Goal: Information Seeking & Learning: Understand process/instructions

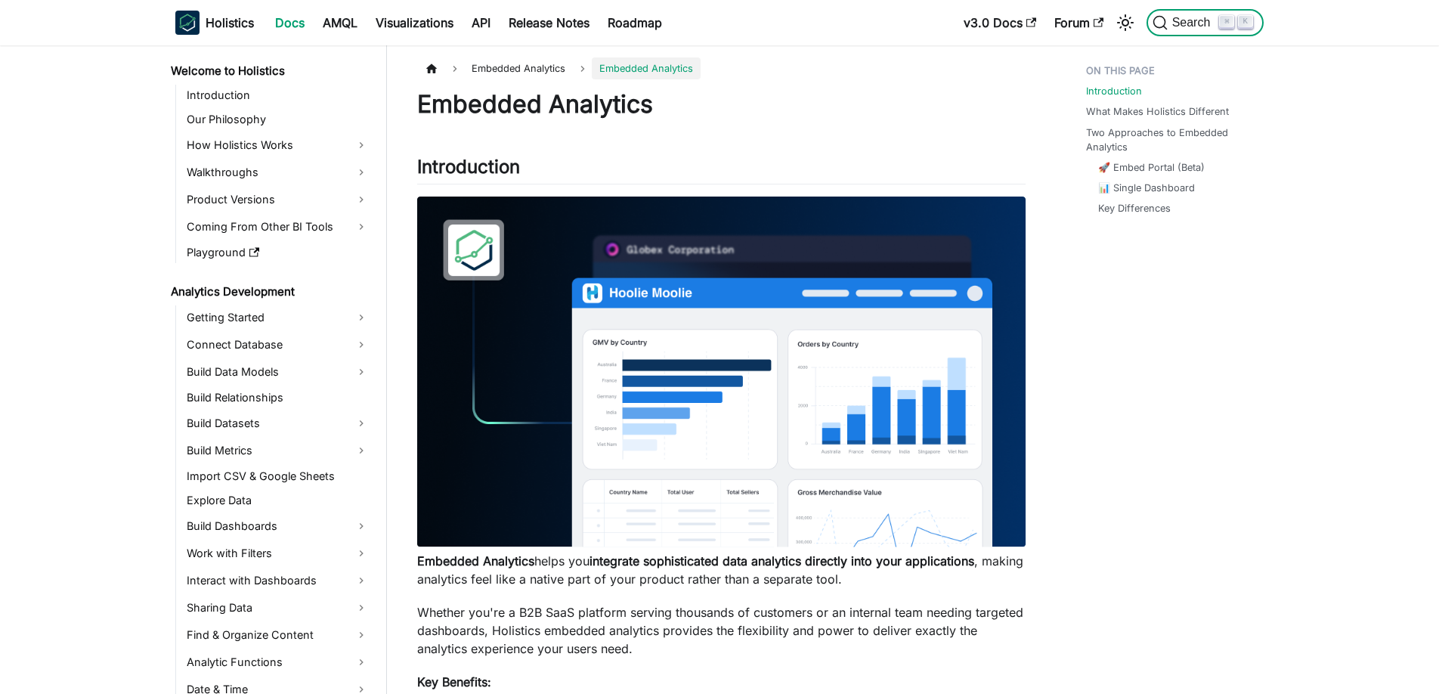
scroll to position [1129, 0]
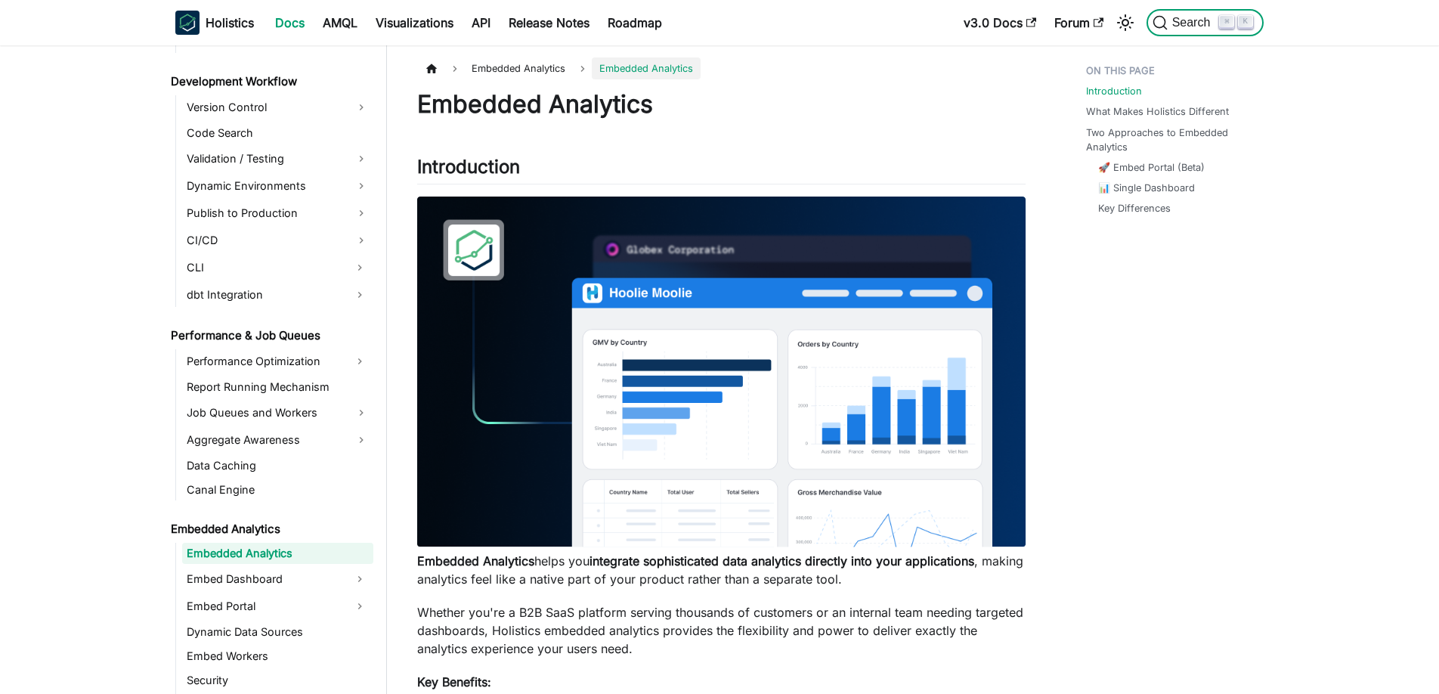
click at [1177, 24] on span "Search" at bounding box center [1193, 23] width 52 height 14
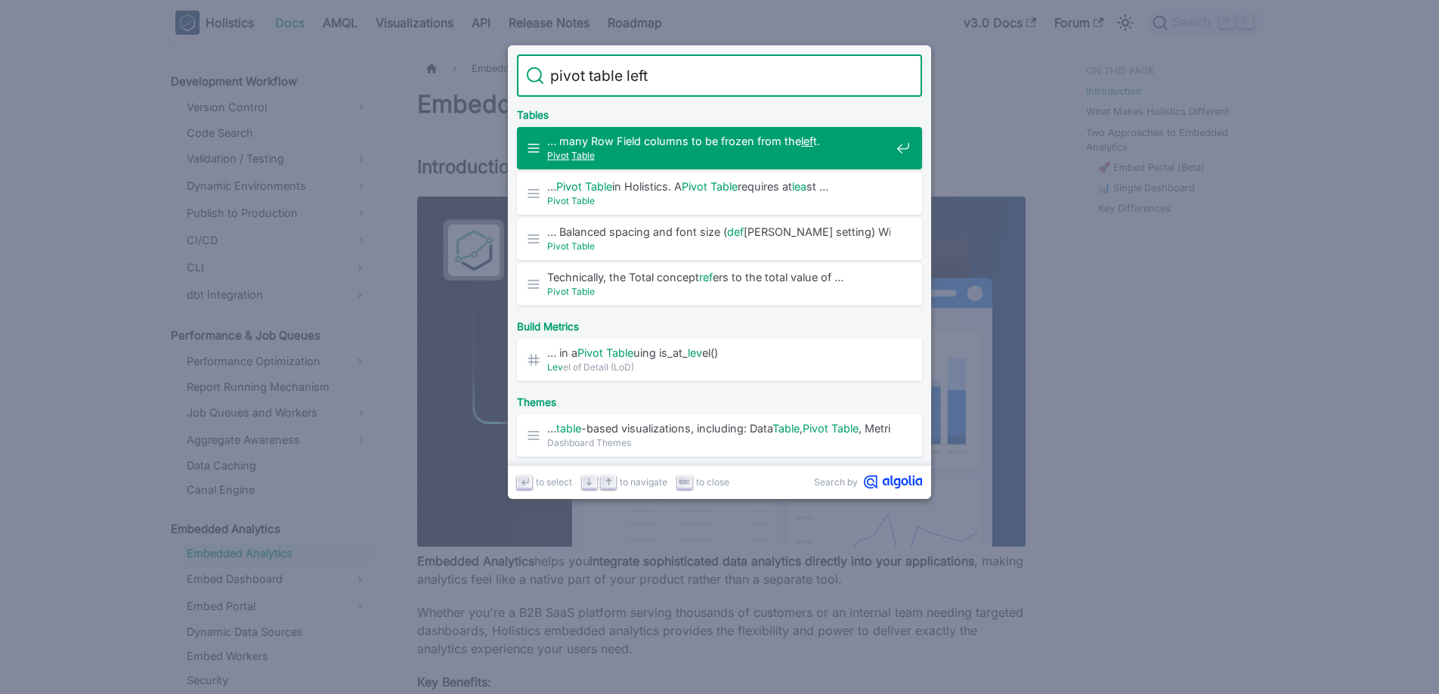
type input "pivot table left"
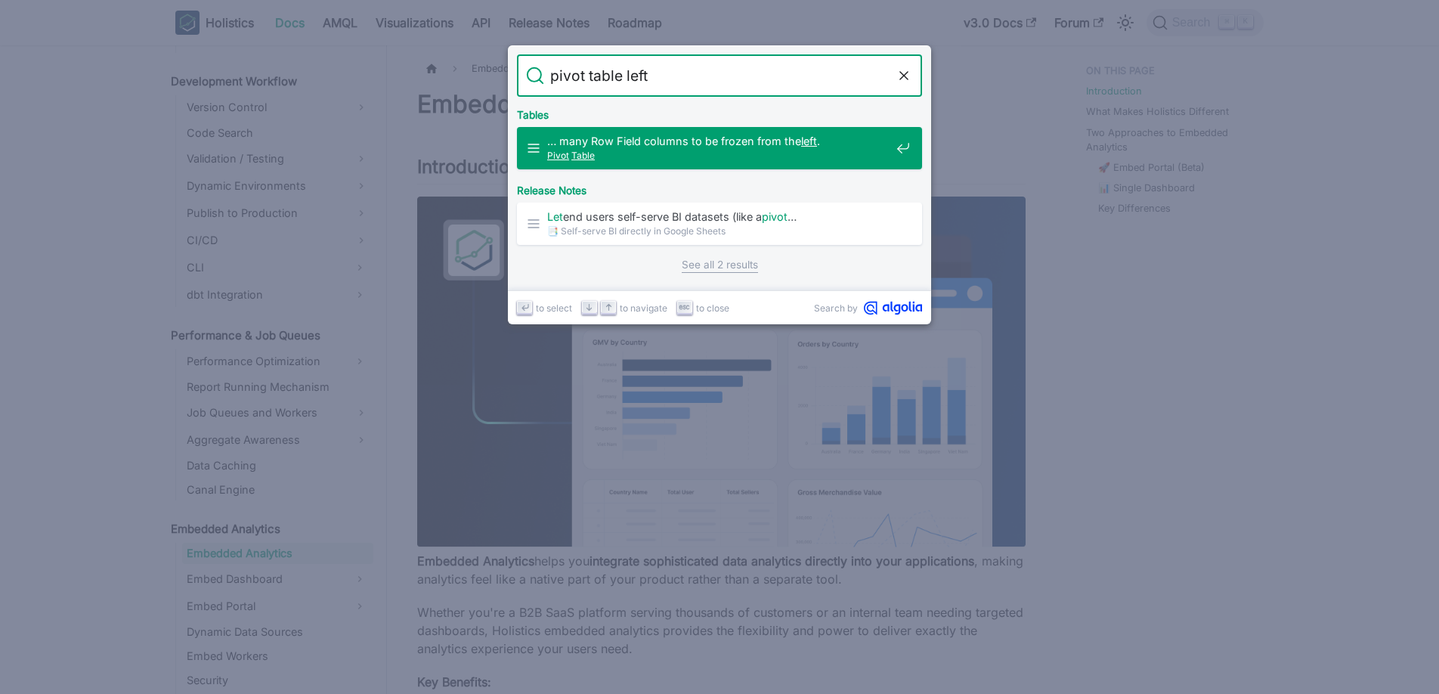
click at [703, 150] on span "Pivot Table" at bounding box center [718, 155] width 343 height 14
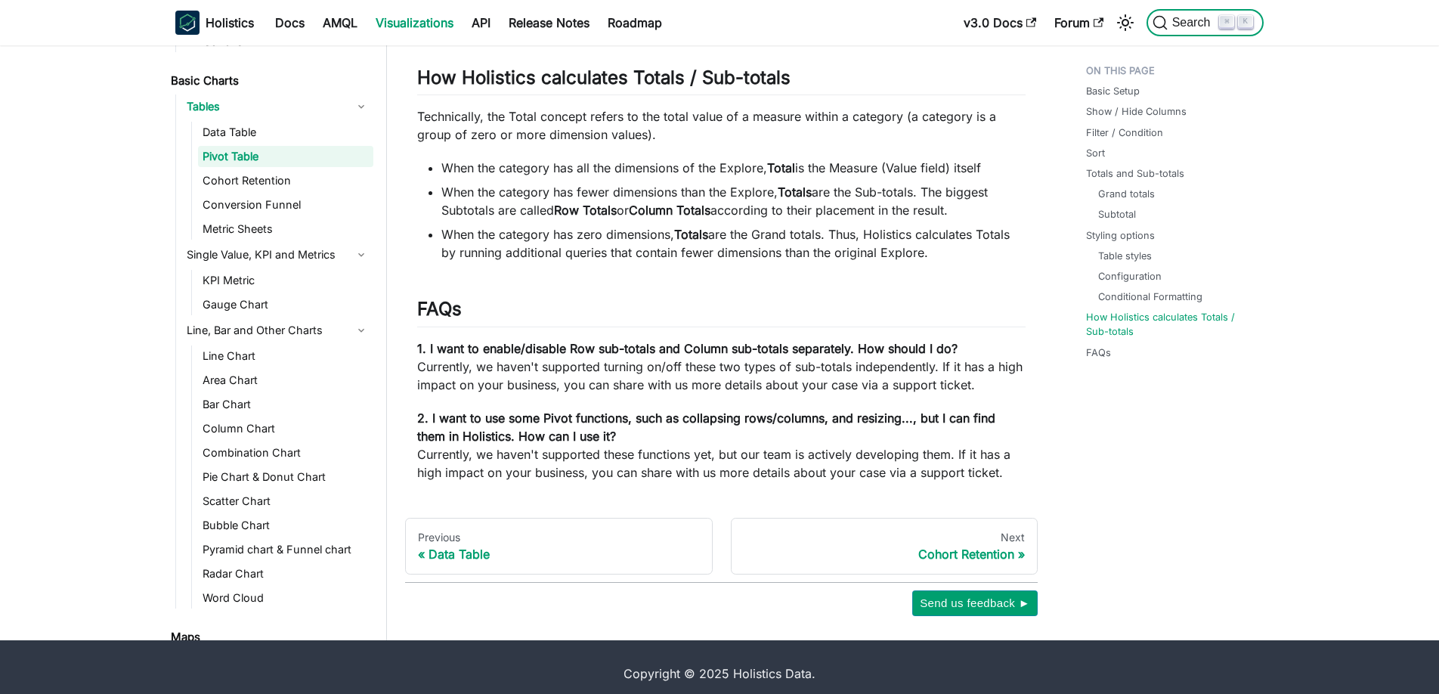
scroll to position [5121, 0]
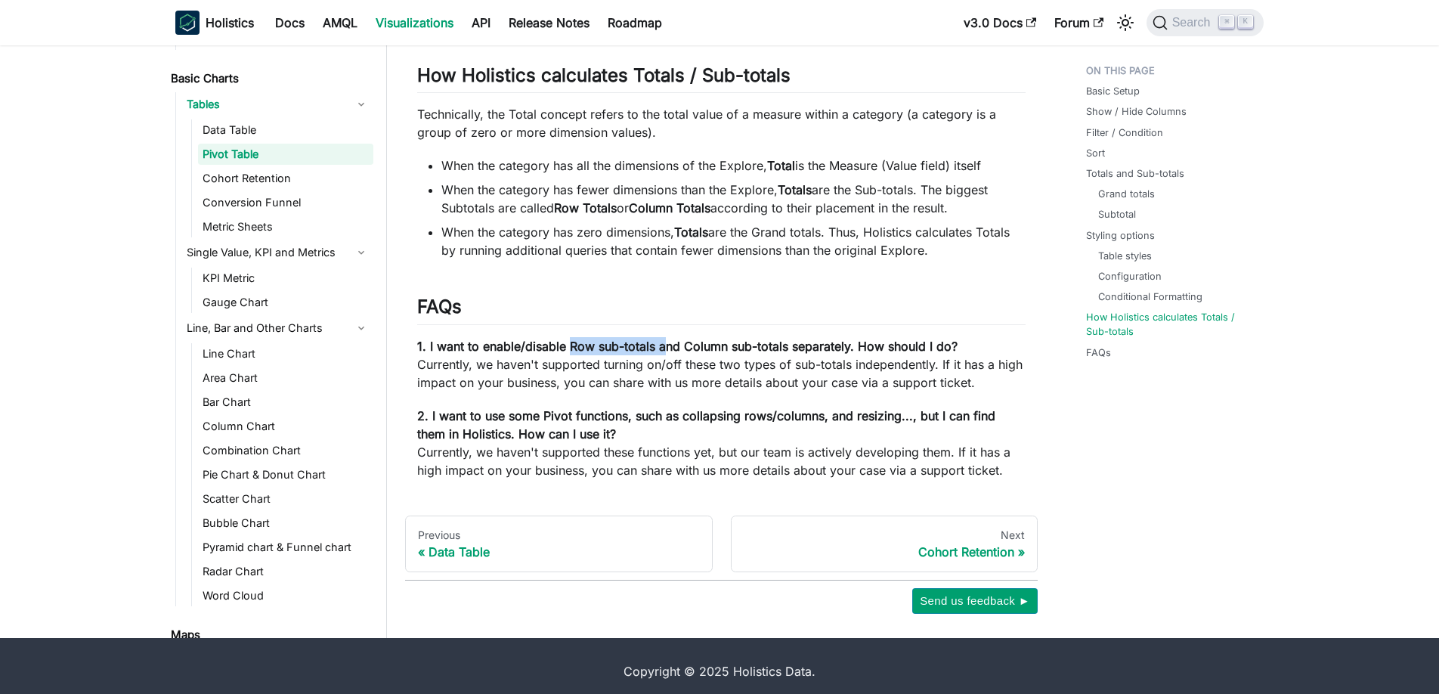
drag, startPoint x: 568, startPoint y: 345, endPoint x: 664, endPoint y: 343, distance: 96.0
click at [666, 344] on strong "1. I want to enable/disable Row sub-totals and Column sub-totals separately. Ho…" at bounding box center [687, 346] width 540 height 15
drag, startPoint x: 733, startPoint y: 348, endPoint x: 799, endPoint y: 346, distance: 66.5
click at [800, 347] on strong "1. I want to enable/disable Row sub-totals and Column sub-totals separately. Ho…" at bounding box center [687, 346] width 540 height 15
click at [829, 351] on strong "1. I want to enable/disable Row sub-totals and Column sub-totals separately. Ho…" at bounding box center [687, 346] width 540 height 15
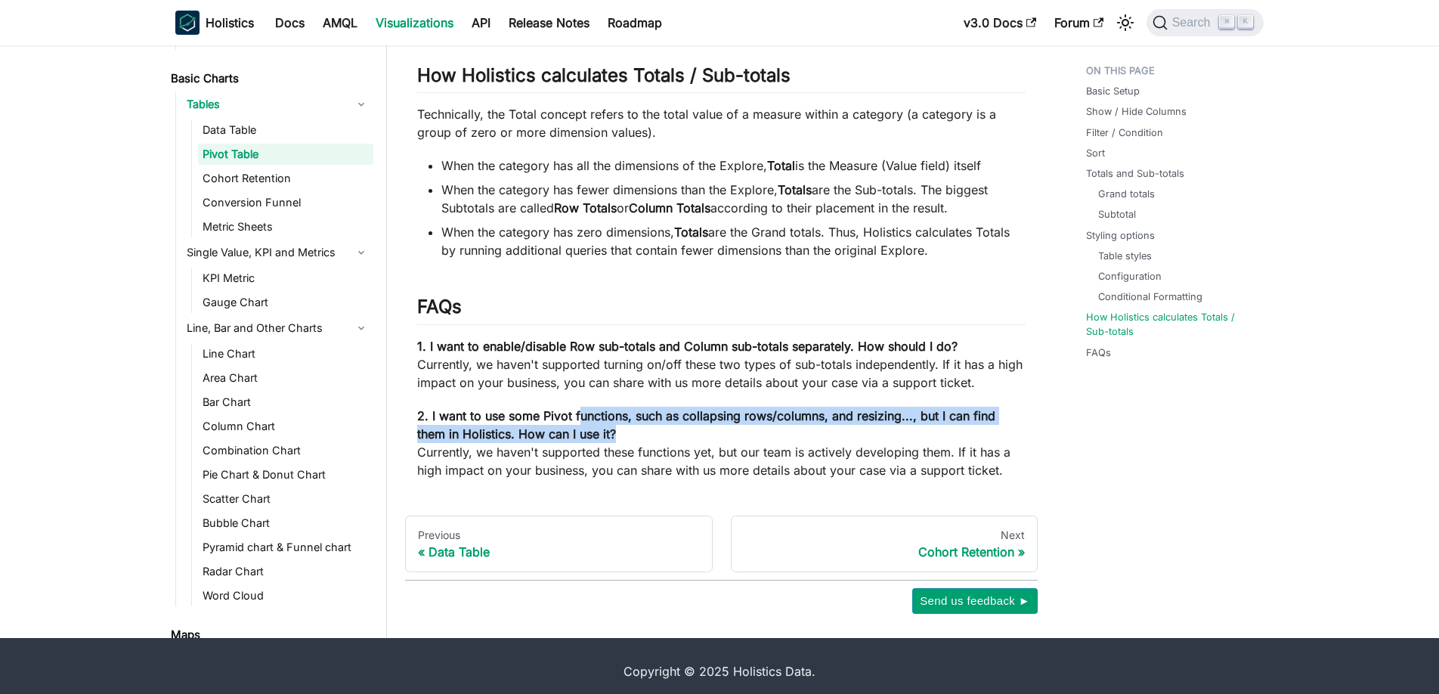
drag, startPoint x: 579, startPoint y: 416, endPoint x: 682, endPoint y: 431, distance: 104.0
click at [682, 431] on p "2. I want to use some Pivot functions, such as collapsing rows/columns, and res…" at bounding box center [721, 443] width 608 height 73
